Goal: Contribute content: Add original content to the website for others to see

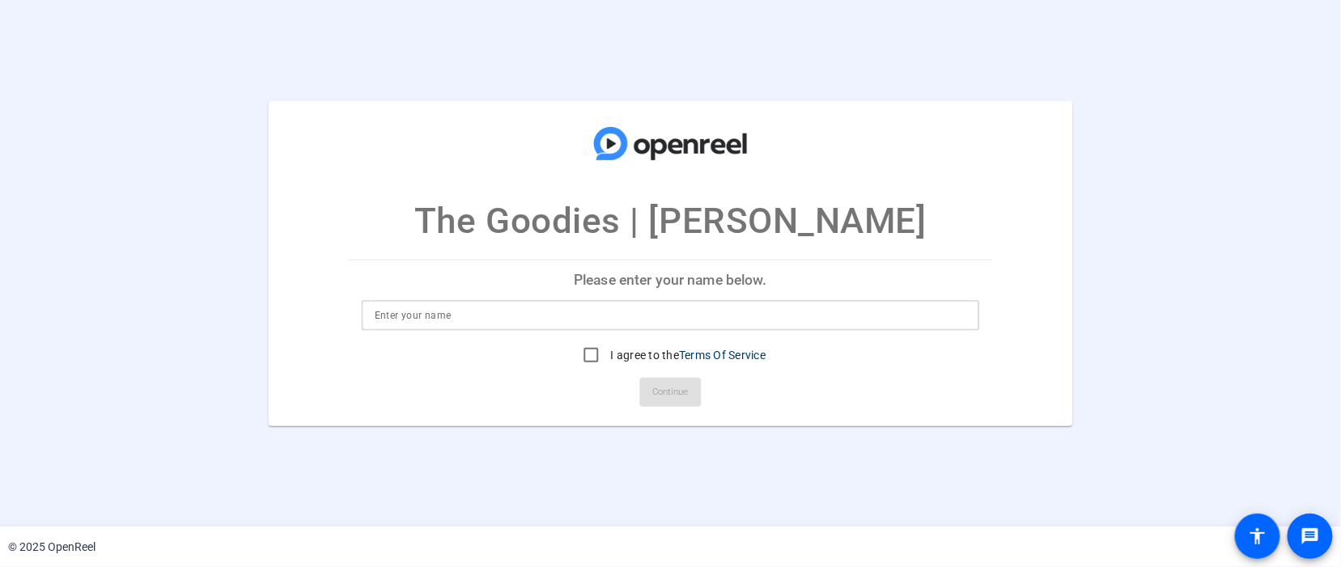
click at [541, 316] on input at bounding box center [671, 315] width 592 height 19
drag, startPoint x: 412, startPoint y: 310, endPoint x: 421, endPoint y: 310, distance: 8.9
click at [421, 310] on input "[PERSON_NAME]" at bounding box center [671, 315] width 592 height 19
type input "[PERSON_NAME]"
click at [594, 354] on input "I agree to the Terms Of Service" at bounding box center [591, 355] width 32 height 32
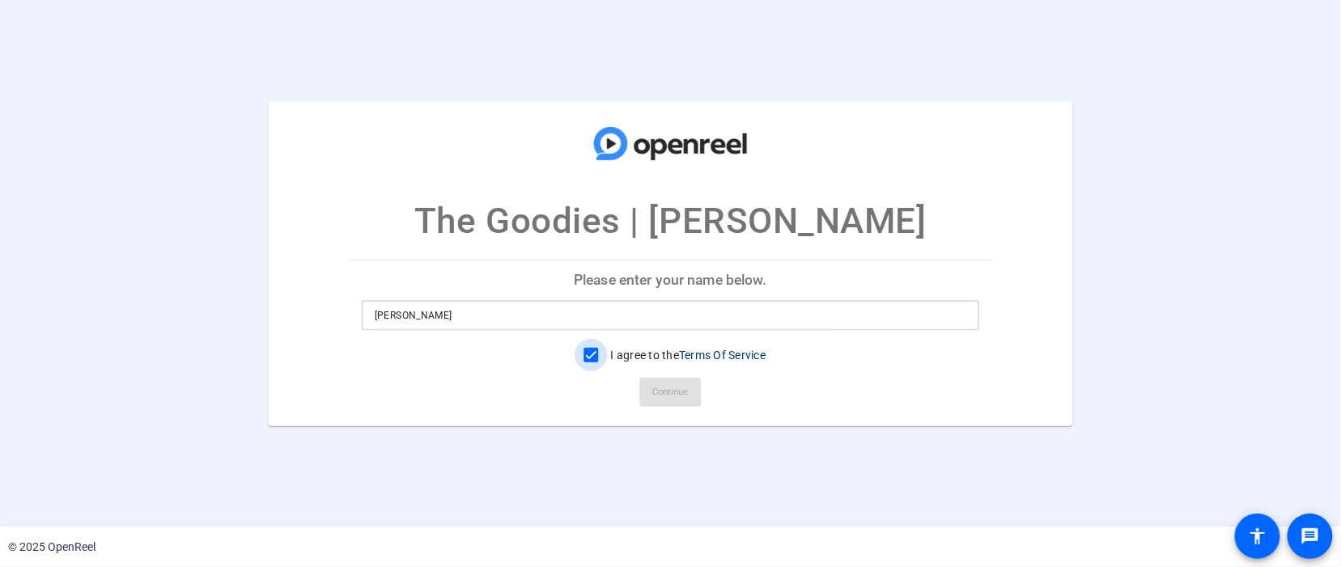
checkbox input "true"
drag, startPoint x: 656, startPoint y: 410, endPoint x: 664, endPoint y: 399, distance: 13.5
click at [657, 409] on span at bounding box center [670, 392] width 61 height 39
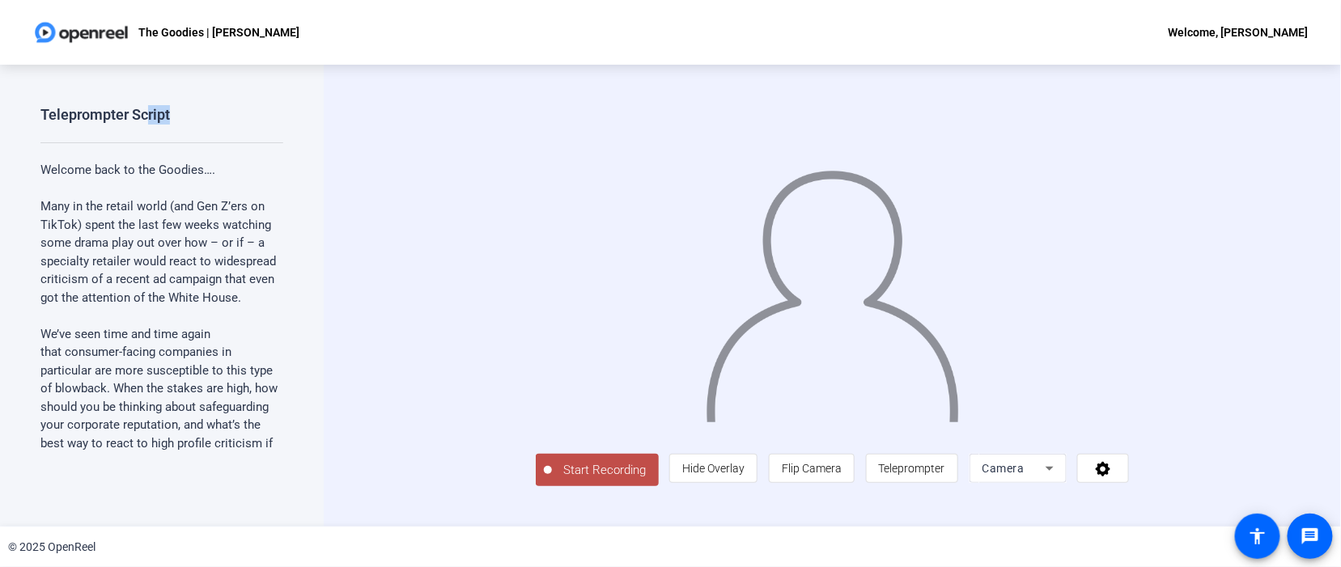
drag, startPoint x: 149, startPoint y: 121, endPoint x: 310, endPoint y: 76, distance: 167.1
click at [310, 76] on div "Teleprompter Script Welcome back to the Goodies…. Many in the retail world (and…" at bounding box center [162, 296] width 324 height 462
click at [184, 102] on div "Teleprompter Script Welcome back to the Goodies…. Many in the retail world (and…" at bounding box center [162, 296] width 324 height 462
click at [552, 480] on span "Start Recording" at bounding box center [605, 470] width 107 height 19
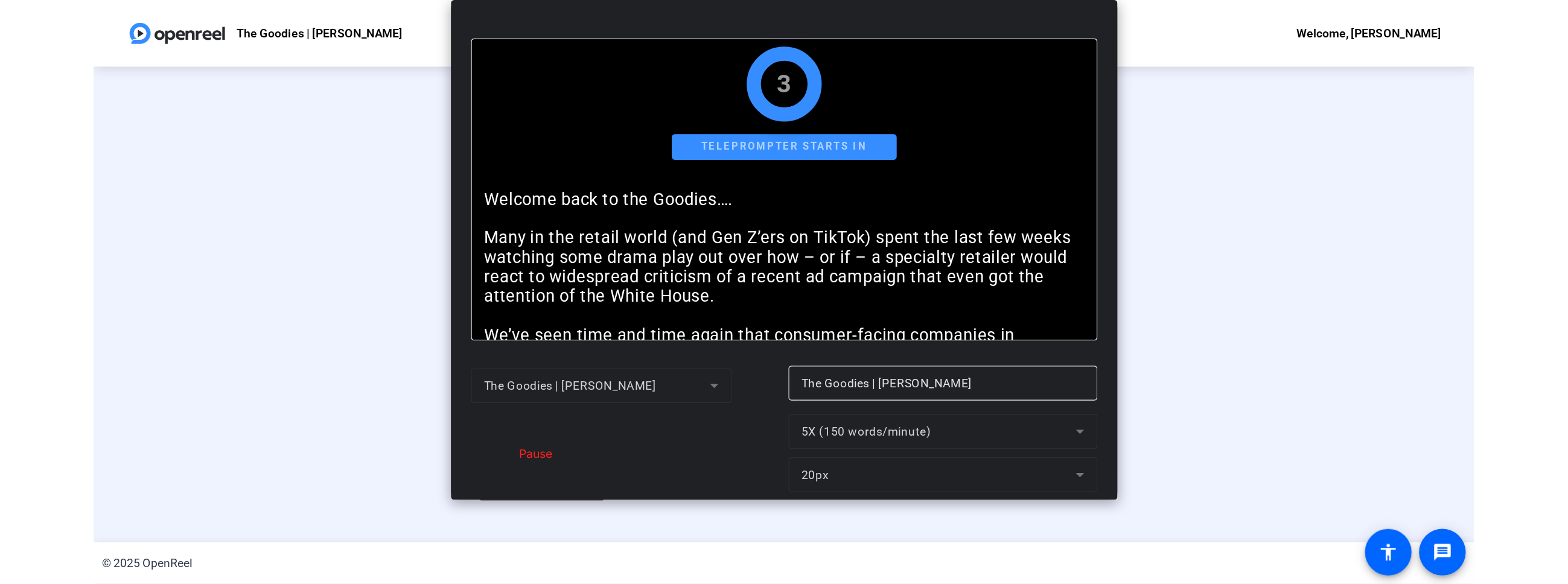
scroll to position [30, 0]
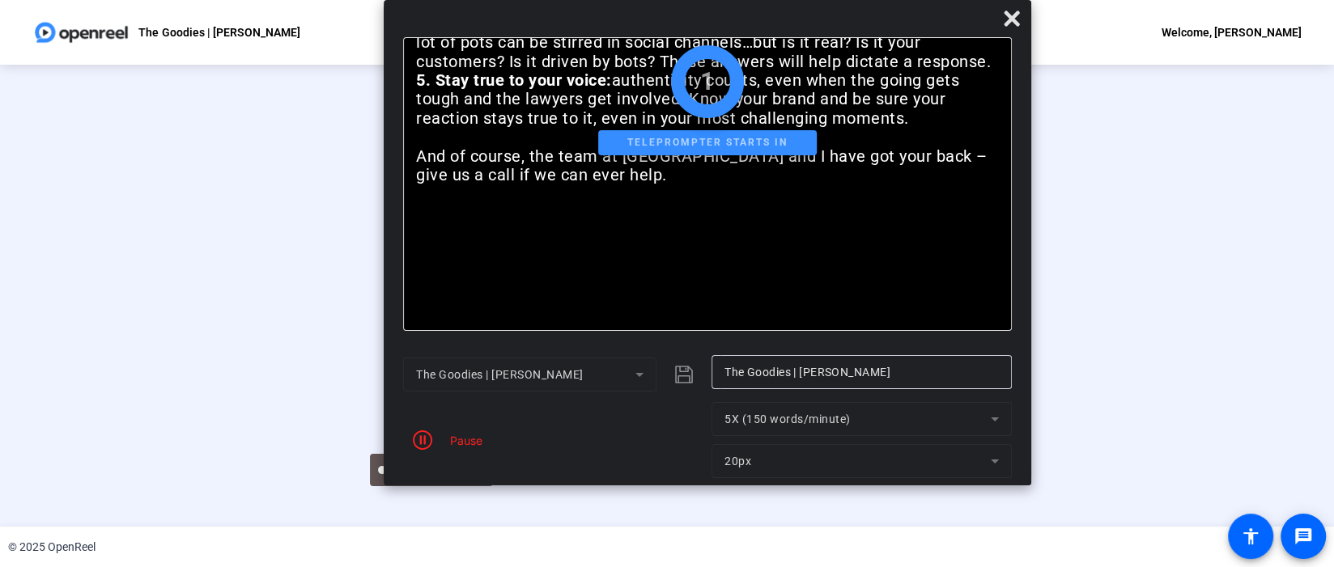
drag, startPoint x: 769, startPoint y: 25, endPoint x: 911, endPoint y: -19, distance: 149.2
click at [911, 0] on html "Accessibility Screen-Reader Guide, Feedback, and Issue Reporting | New window T…" at bounding box center [667, 283] width 1334 height 567
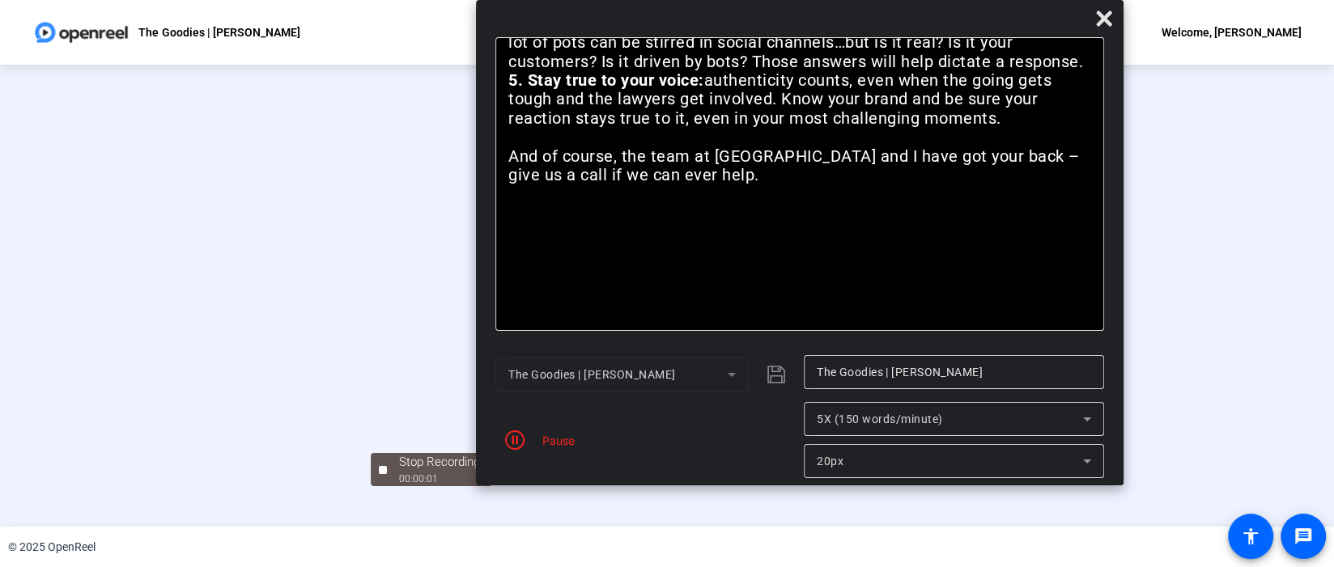
drag, startPoint x: 842, startPoint y: 29, endPoint x: 838, endPoint y: -47, distance: 76.2
click at [838, 0] on html "Accessibility Screen-Reader Guide, Feedback, and Issue Reporting | New window T…" at bounding box center [667, 283] width 1334 height 567
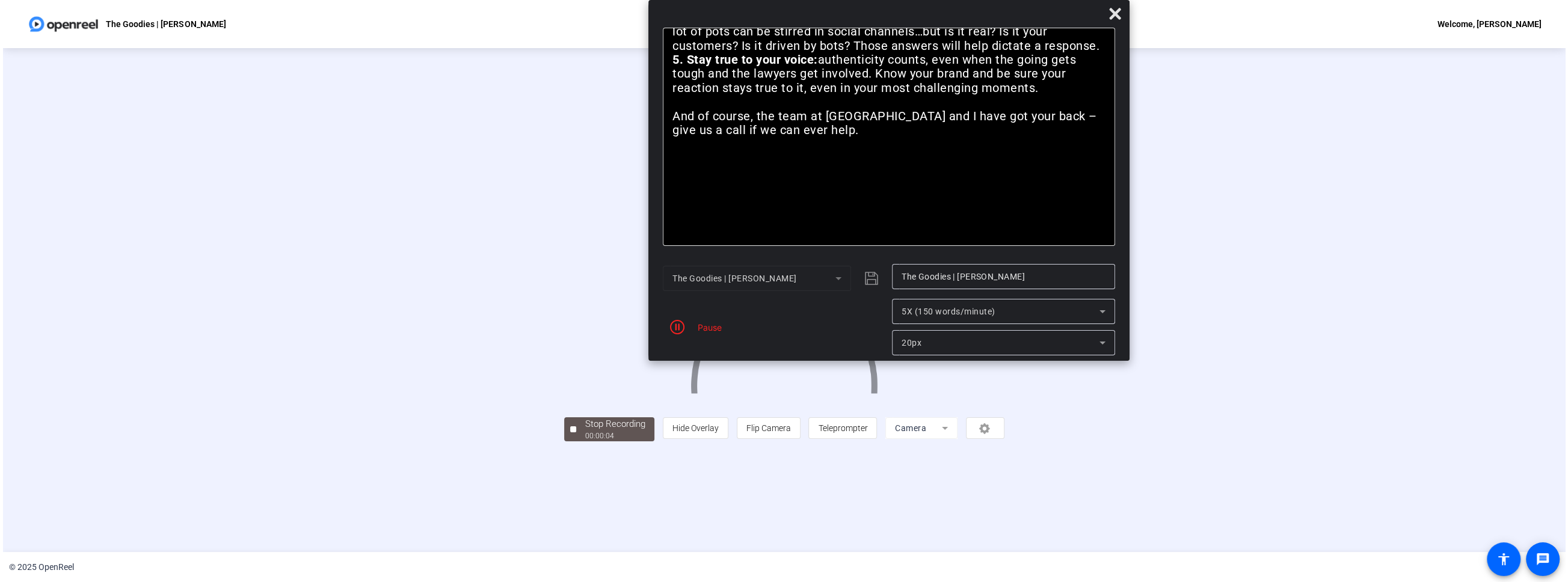
scroll to position [0, 0]
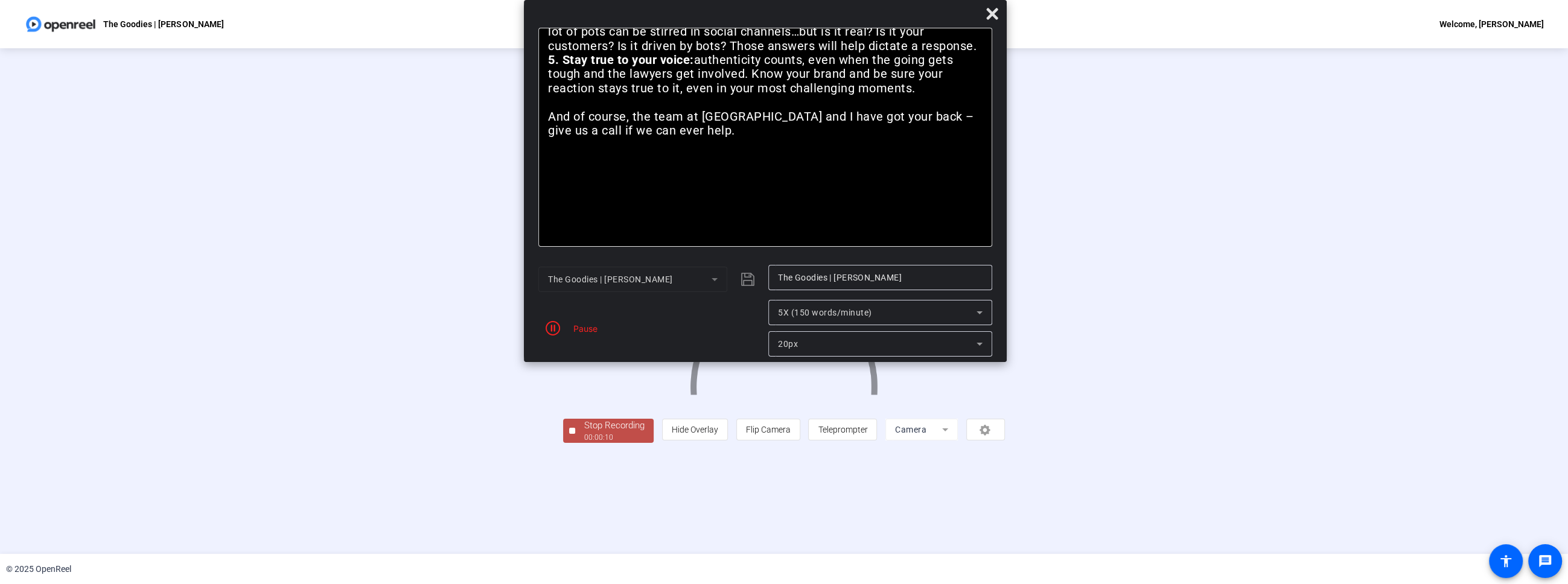
drag, startPoint x: 994, startPoint y: 25, endPoint x: 892, endPoint y: -7, distance: 106.9
click at [892, 0] on html "Accessibility Screen-Reader Guide, Feedback, and Issue Reporting | New window T…" at bounding box center [784, 292] width 1568 height 584
click at [555, 324] on icon "button" at bounding box center [553, 327] width 14 height 14
click at [995, 11] on icon at bounding box center [992, 13] width 11 height 11
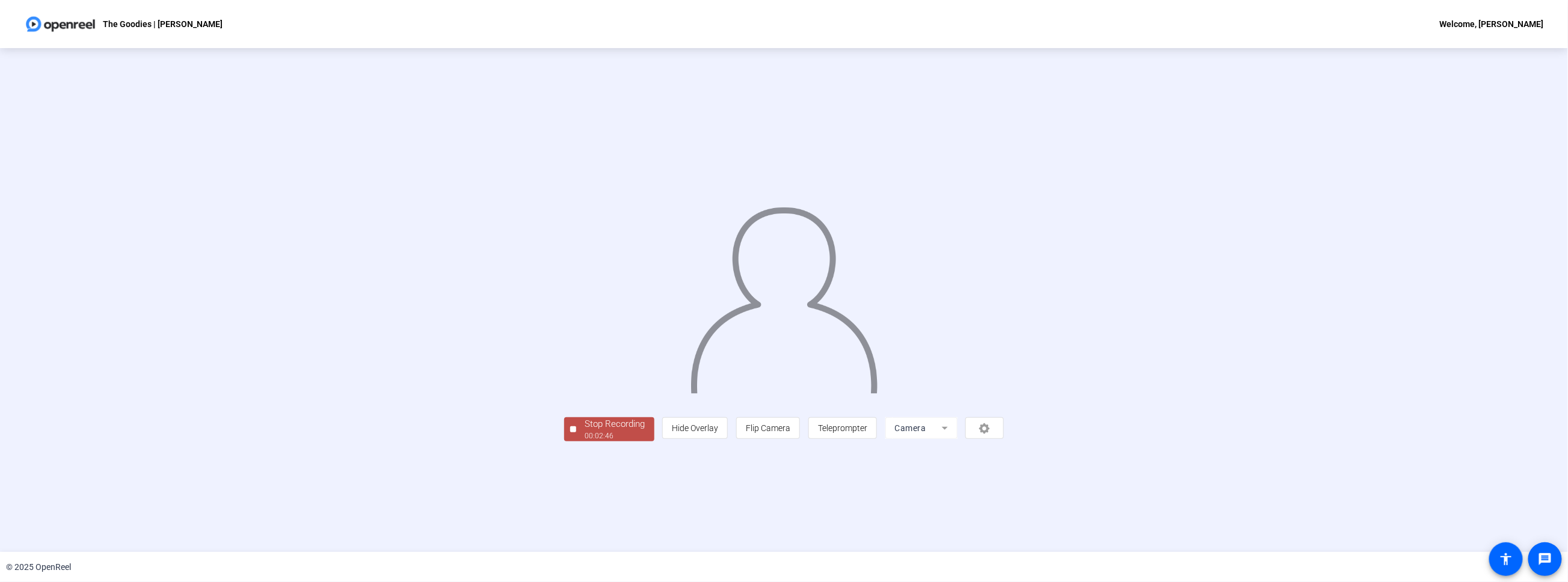
click at [585, 421] on div "00:02:46" at bounding box center [615, 436] width 60 height 11
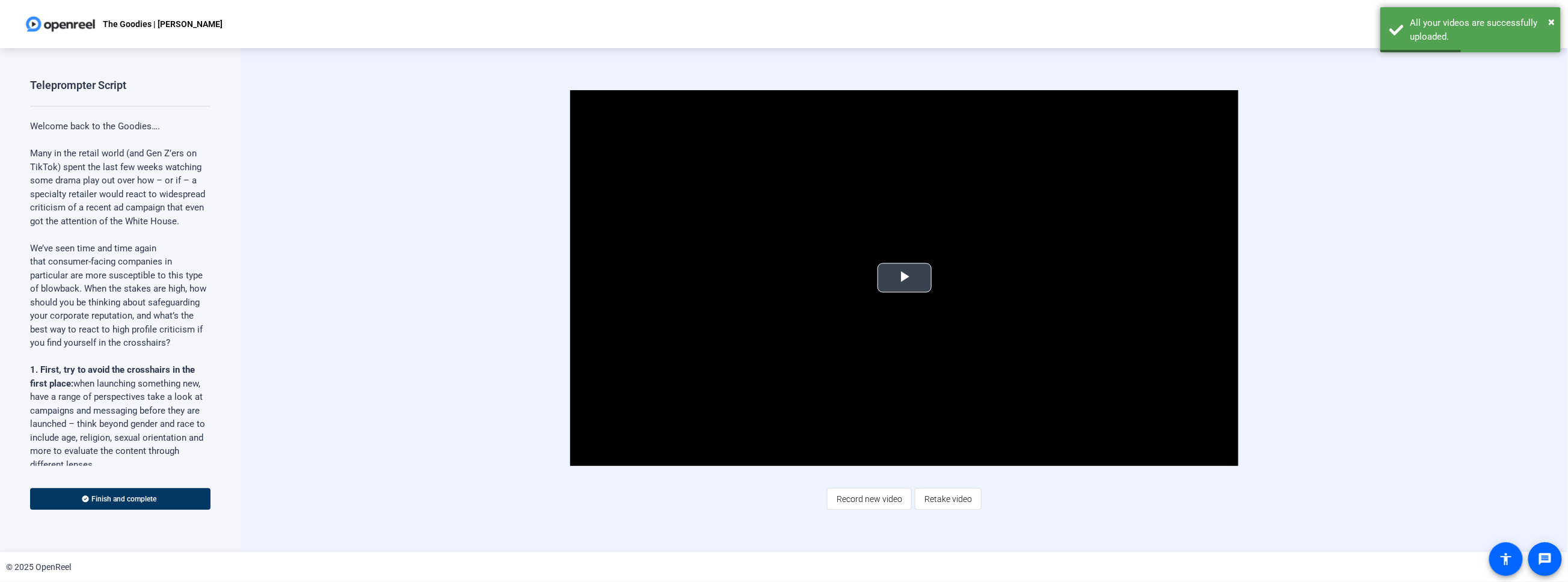
click at [904, 278] on span "Video Player" at bounding box center [904, 278] width 0 height 0
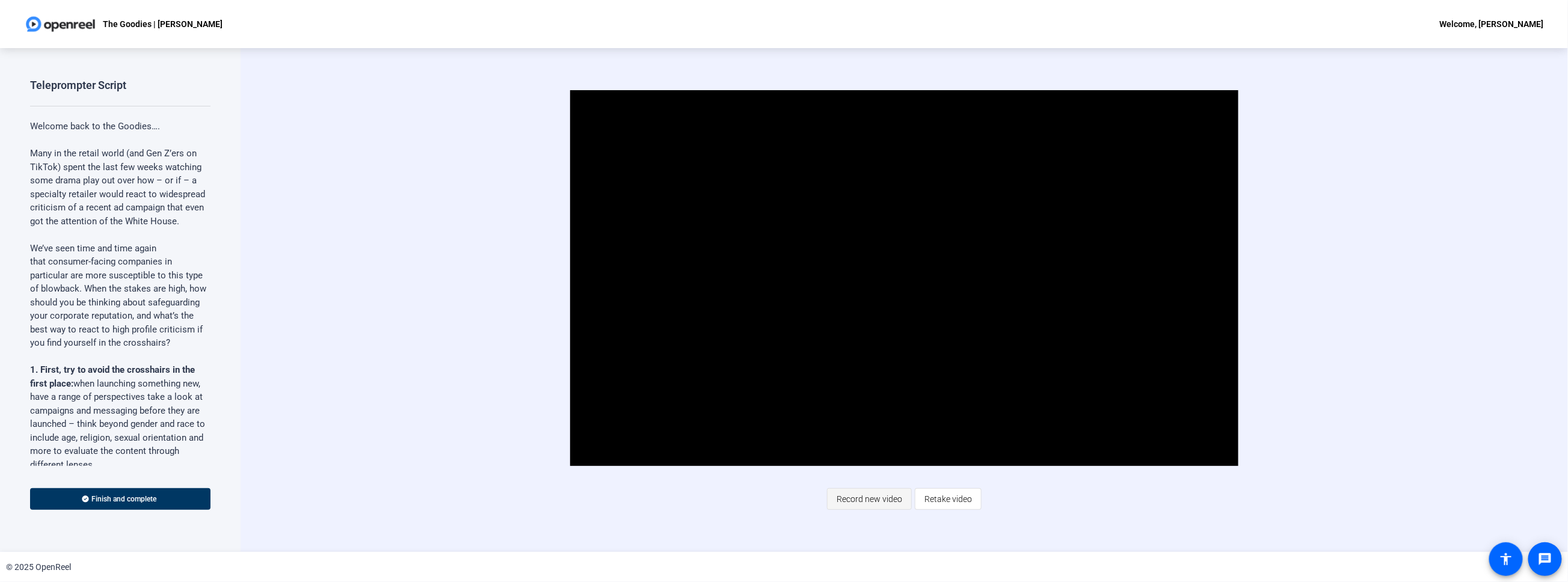
click at [875, 421] on span "Record new video" at bounding box center [869, 499] width 65 height 23
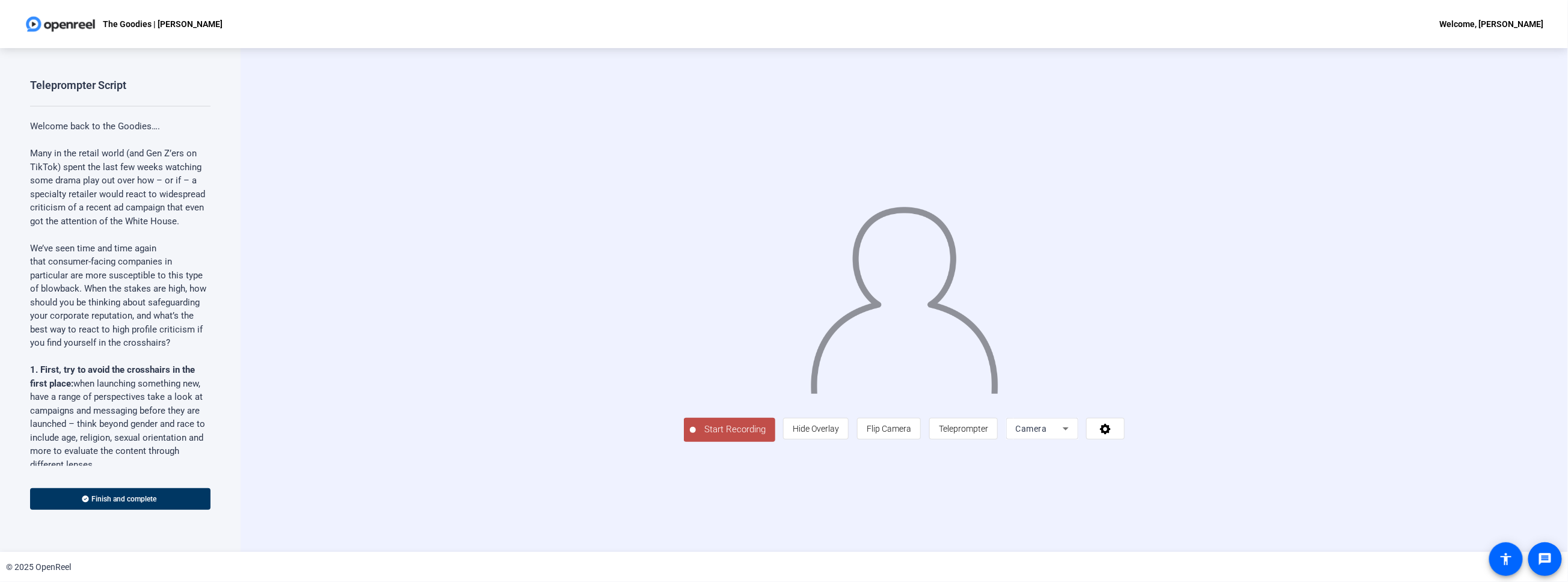
click at [696, 421] on span "Start Recording" at bounding box center [735, 430] width 80 height 14
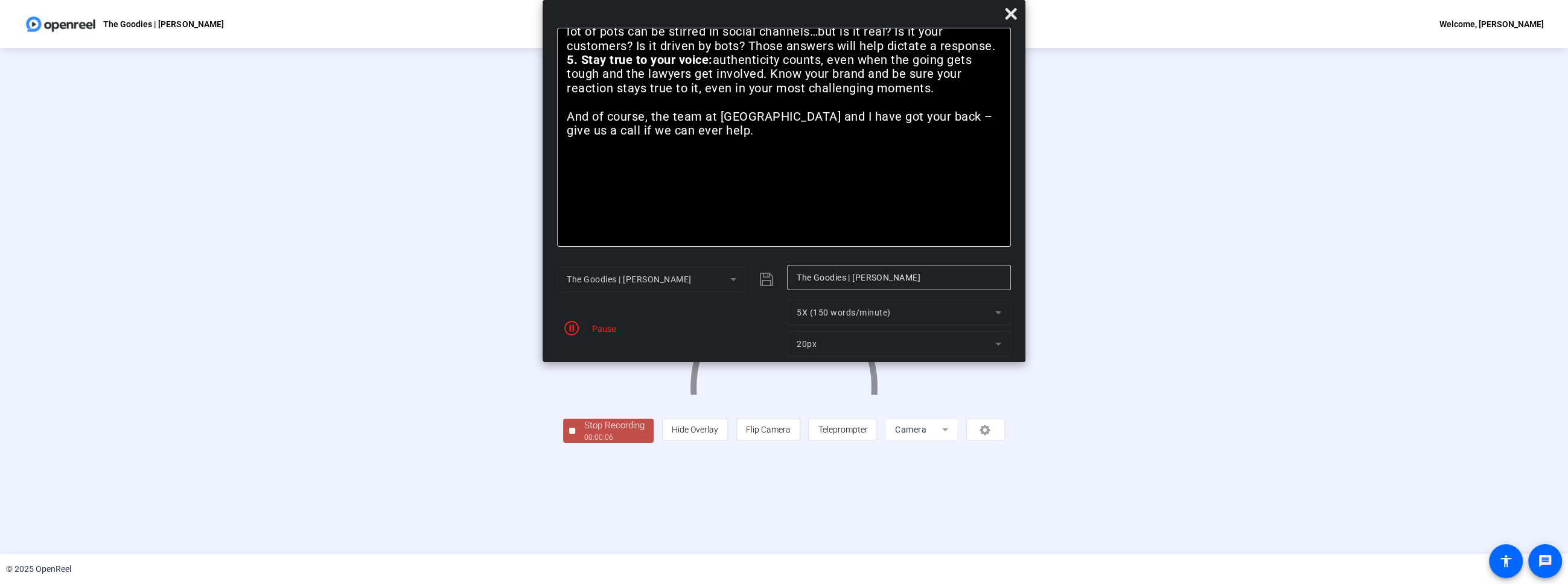
click at [598, 330] on div "Pause" at bounding box center [601, 328] width 30 height 13
click at [571, 329] on icon "button" at bounding box center [571, 327] width 14 height 14
drag, startPoint x: 1008, startPoint y: 16, endPoint x: 900, endPoint y: 89, distance: 130.4
click at [1000, 16] on icon at bounding box center [1010, 13] width 11 height 11
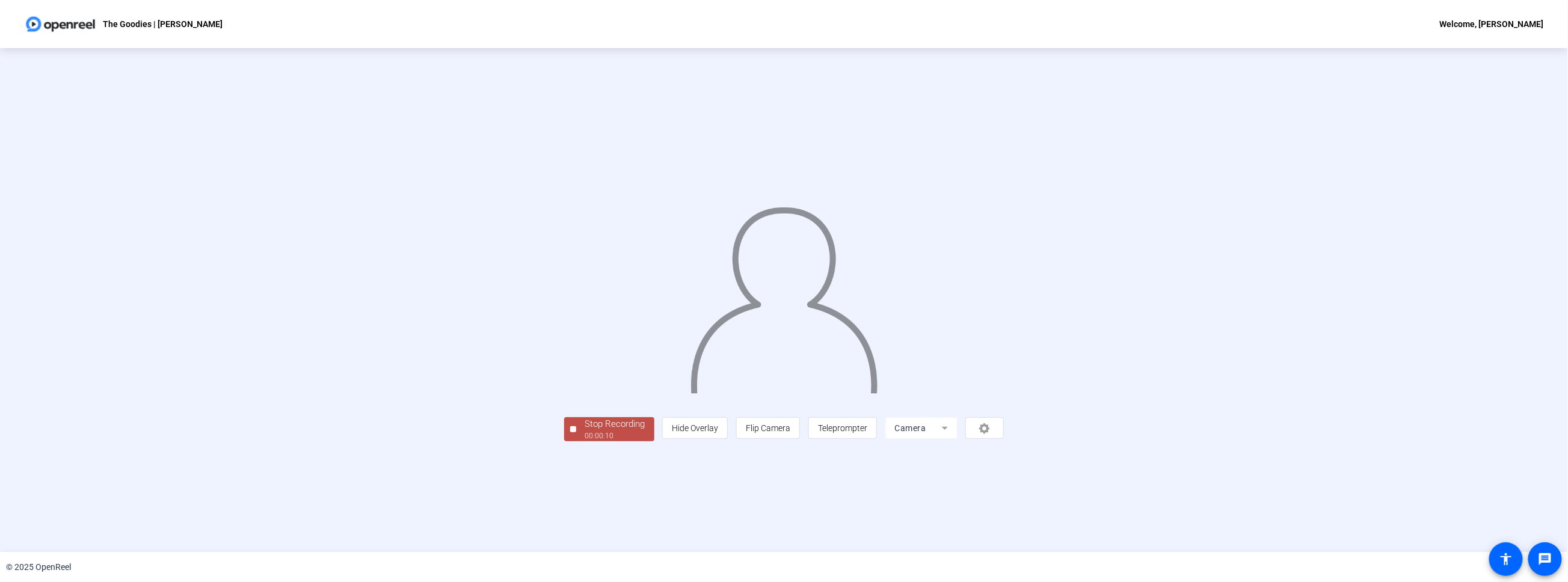
click at [585, 421] on div "00:00:10" at bounding box center [615, 436] width 60 height 11
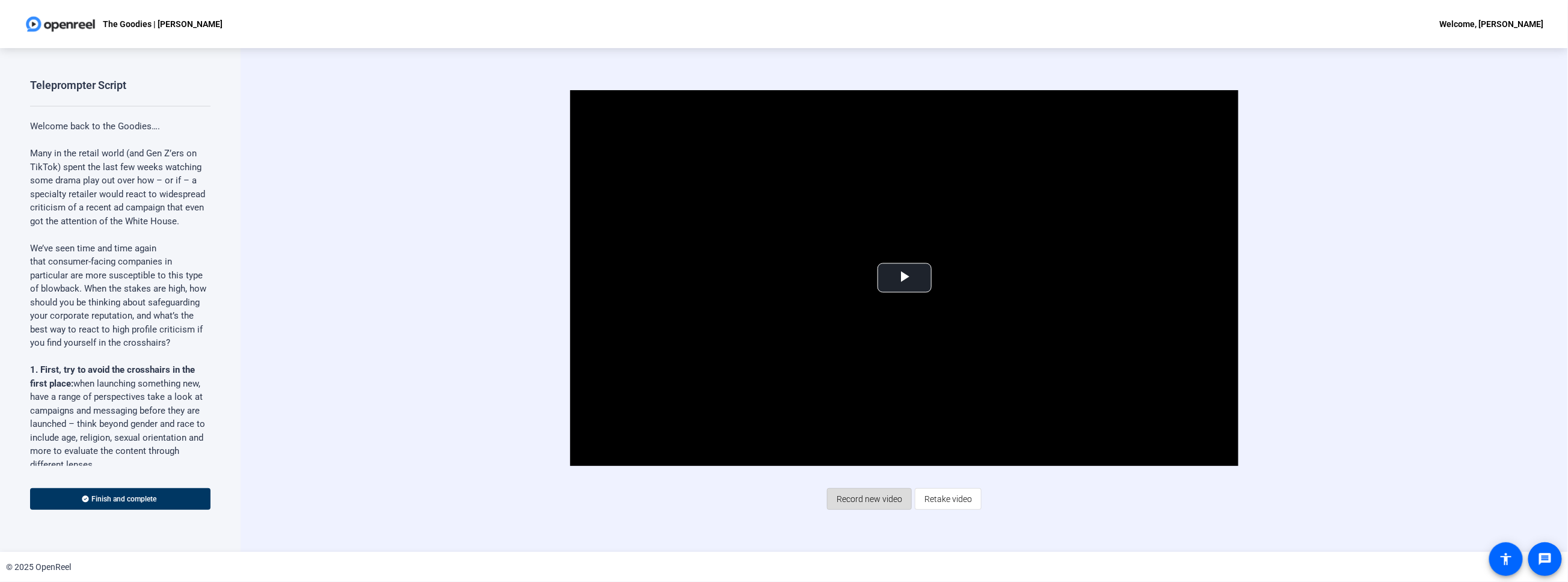
click at [853, 421] on span "Record new video" at bounding box center [869, 499] width 65 height 23
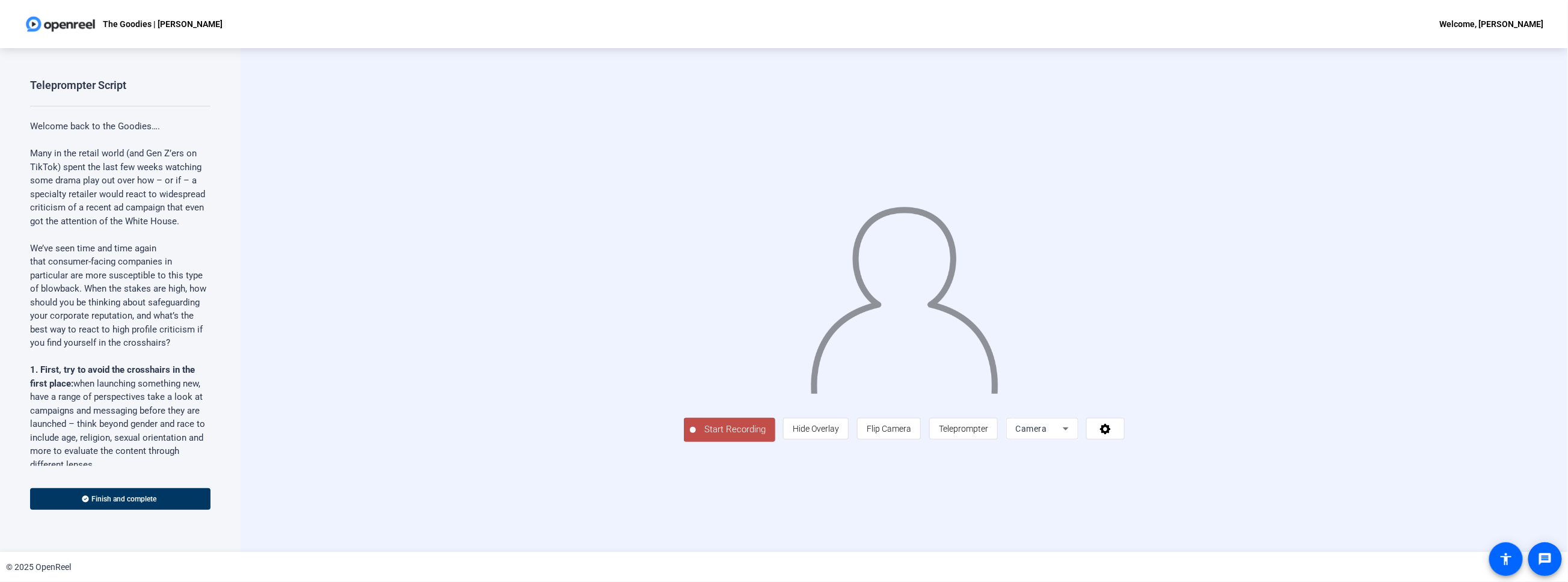
click at [618, 421] on div "Start Recording person Hide Overlay flip Flip Camera article Teleprompter Camera" at bounding box center [904, 300] width 1327 height 504
click at [684, 421] on button "Start Recording" at bounding box center [729, 430] width 91 height 24
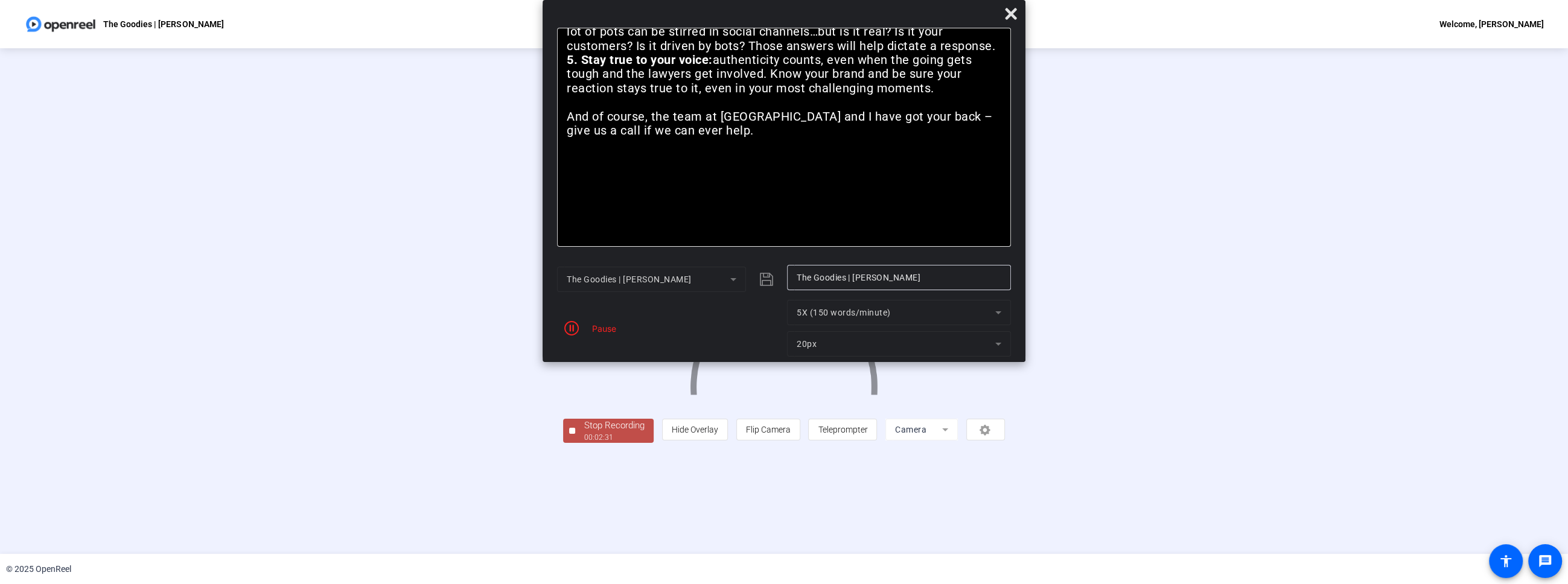
click at [606, 327] on div "Pause" at bounding box center [601, 328] width 30 height 13
click at [580, 330] on span "button" at bounding box center [571, 328] width 29 height 29
click at [1000, 11] on icon at bounding box center [1010, 13] width 11 height 11
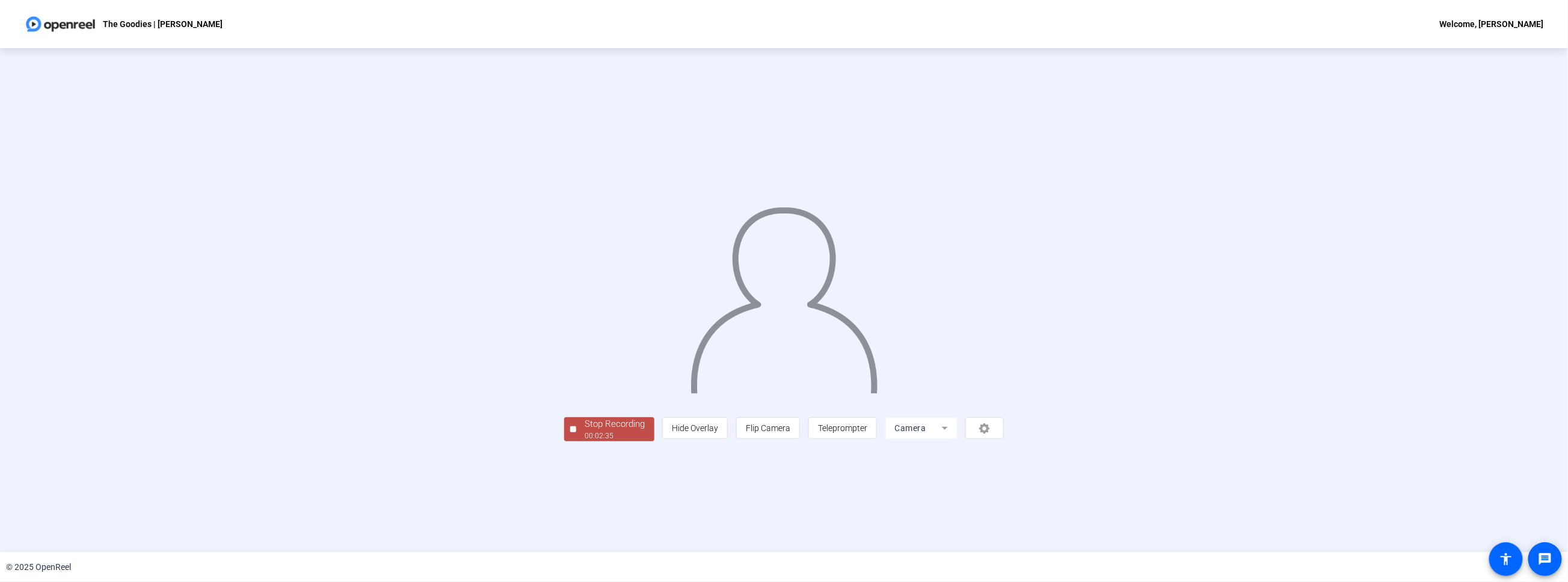
click at [585, 421] on div "Stop Recording" at bounding box center [615, 424] width 60 height 14
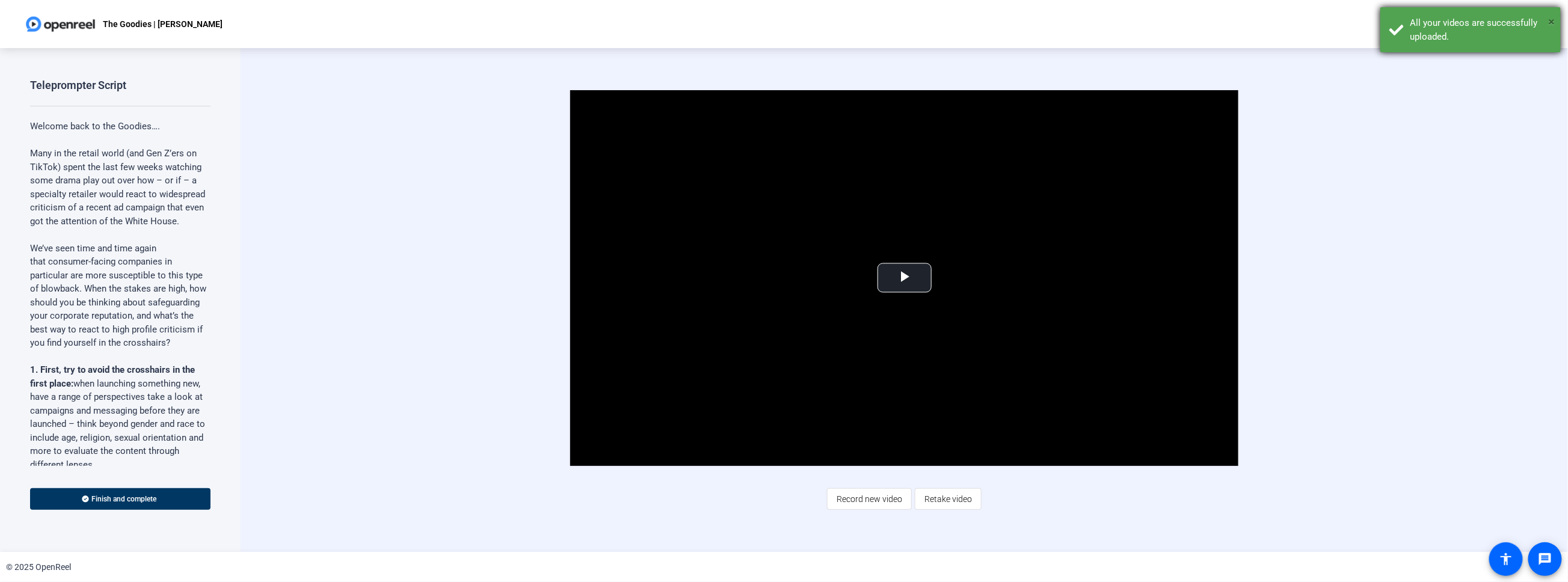
click at [996, 22] on span "×" at bounding box center [1552, 21] width 7 height 14
click at [73, 421] on span at bounding box center [120, 499] width 181 height 29
